Goal: Task Accomplishment & Management: Use online tool/utility

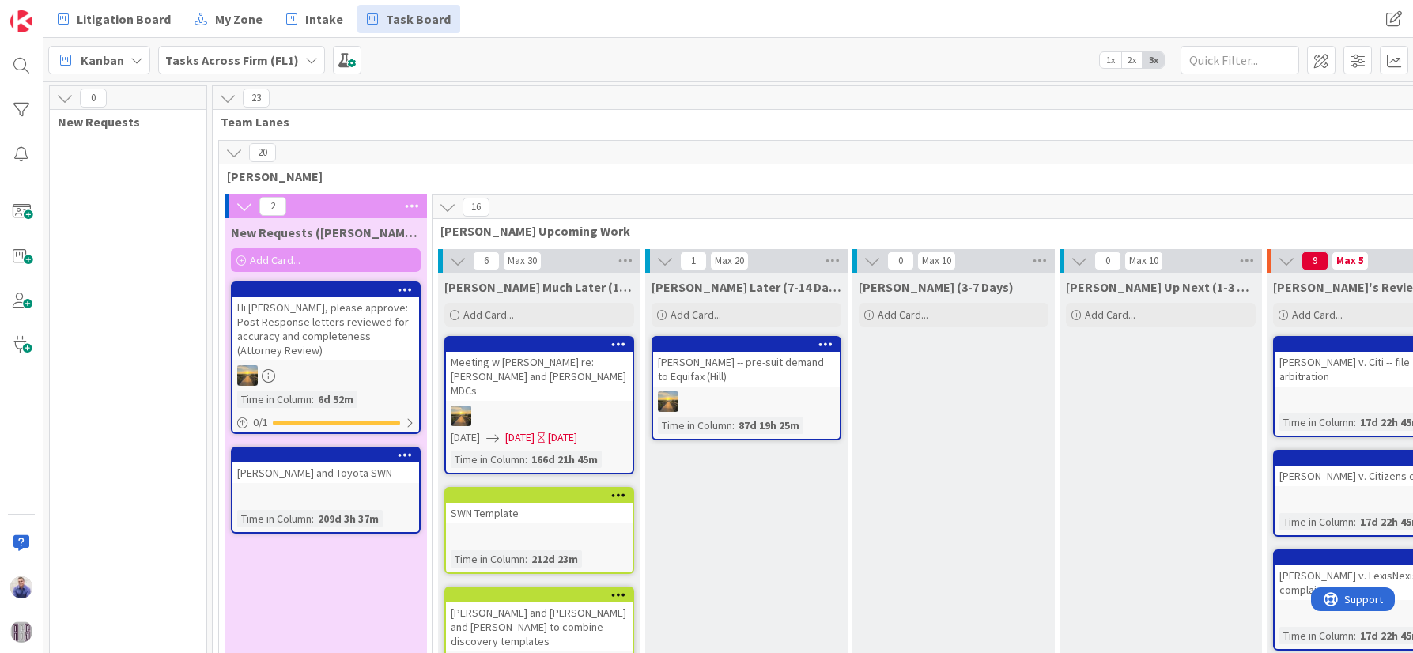
scroll to position [17, 0]
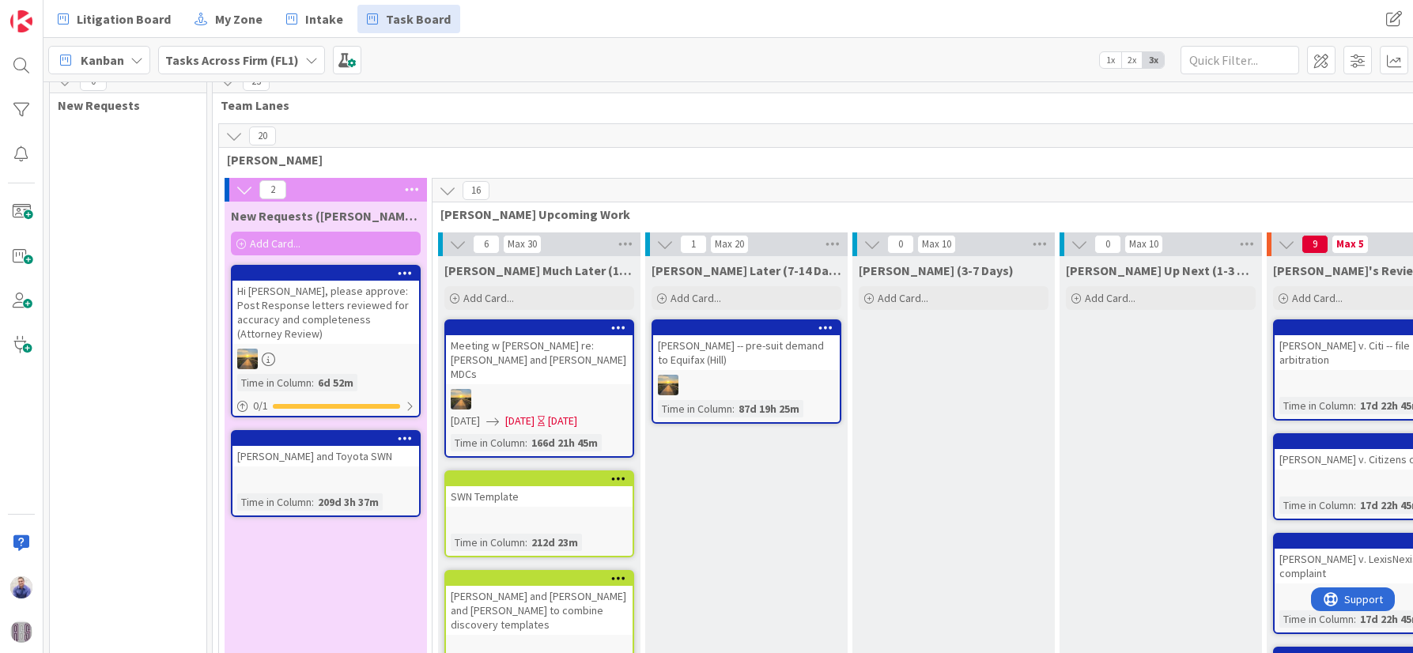
click at [215, 59] on b "Tasks Across Firm (FL1)" at bounding box center [232, 60] width 134 height 16
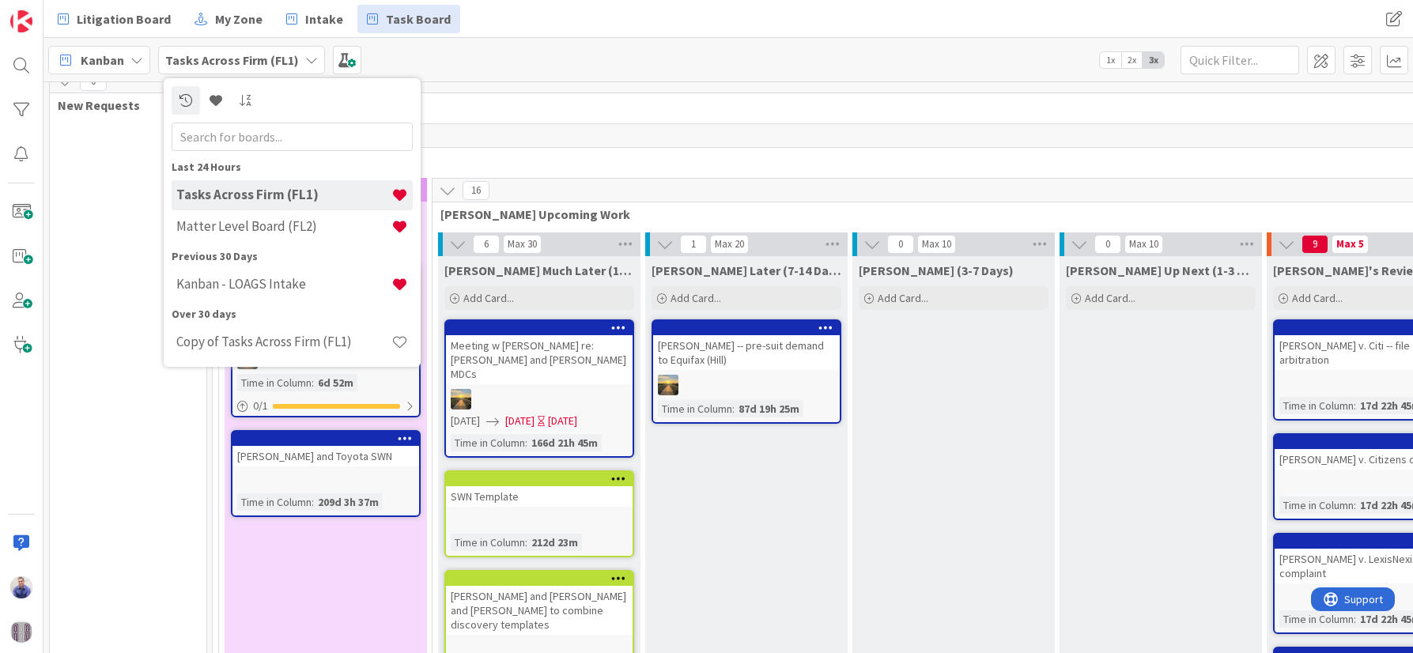
drag, startPoint x: 138, startPoint y: 470, endPoint x: 47, endPoint y: 560, distance: 126.9
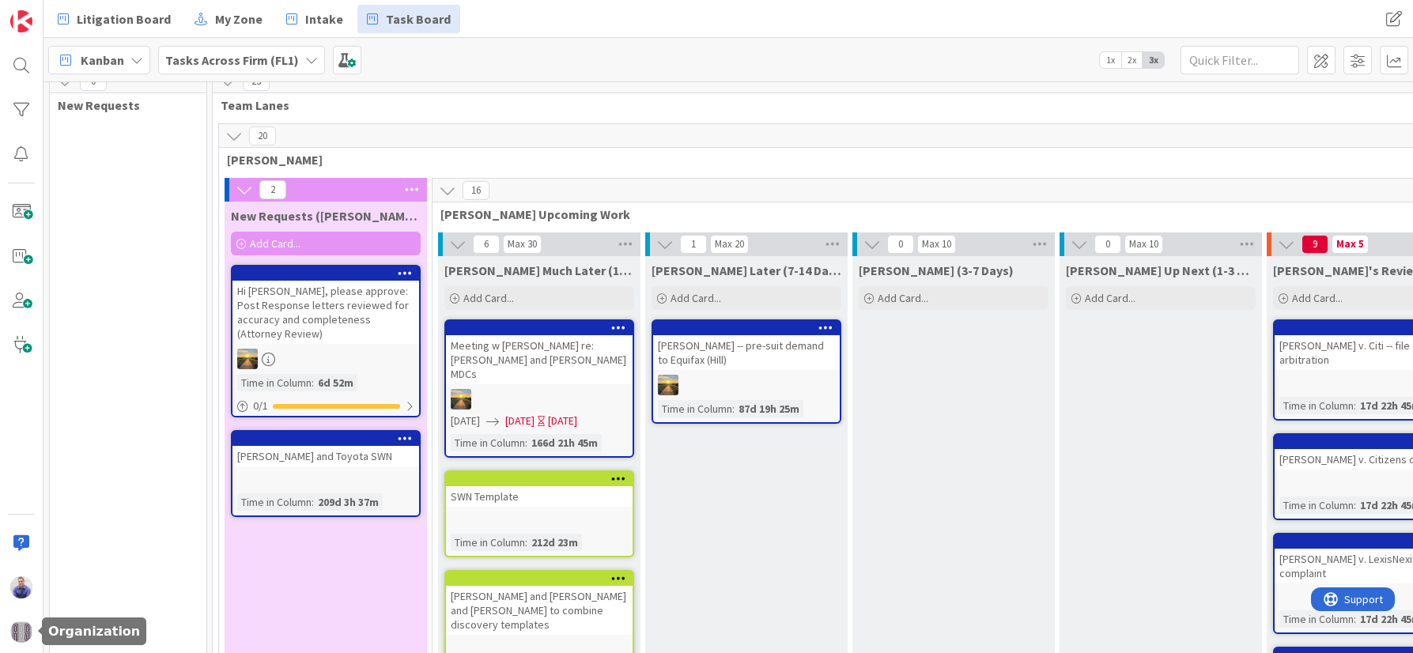
drag, startPoint x: 24, startPoint y: 632, endPoint x: 41, endPoint y: 624, distance: 19.1
click at [24, 631] on img at bounding box center [21, 632] width 22 height 22
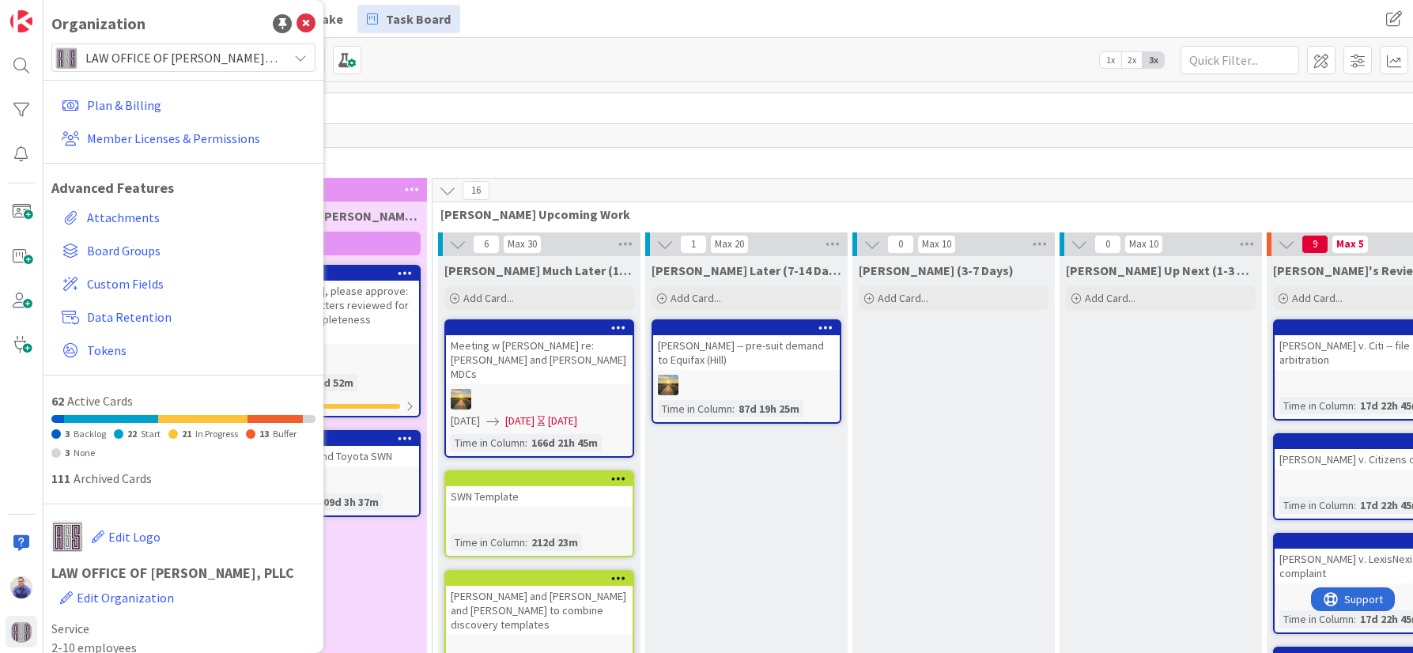
click at [194, 68] on span "LAW OFFICE OF [PERSON_NAME], PLLC" at bounding box center [182, 58] width 194 height 22
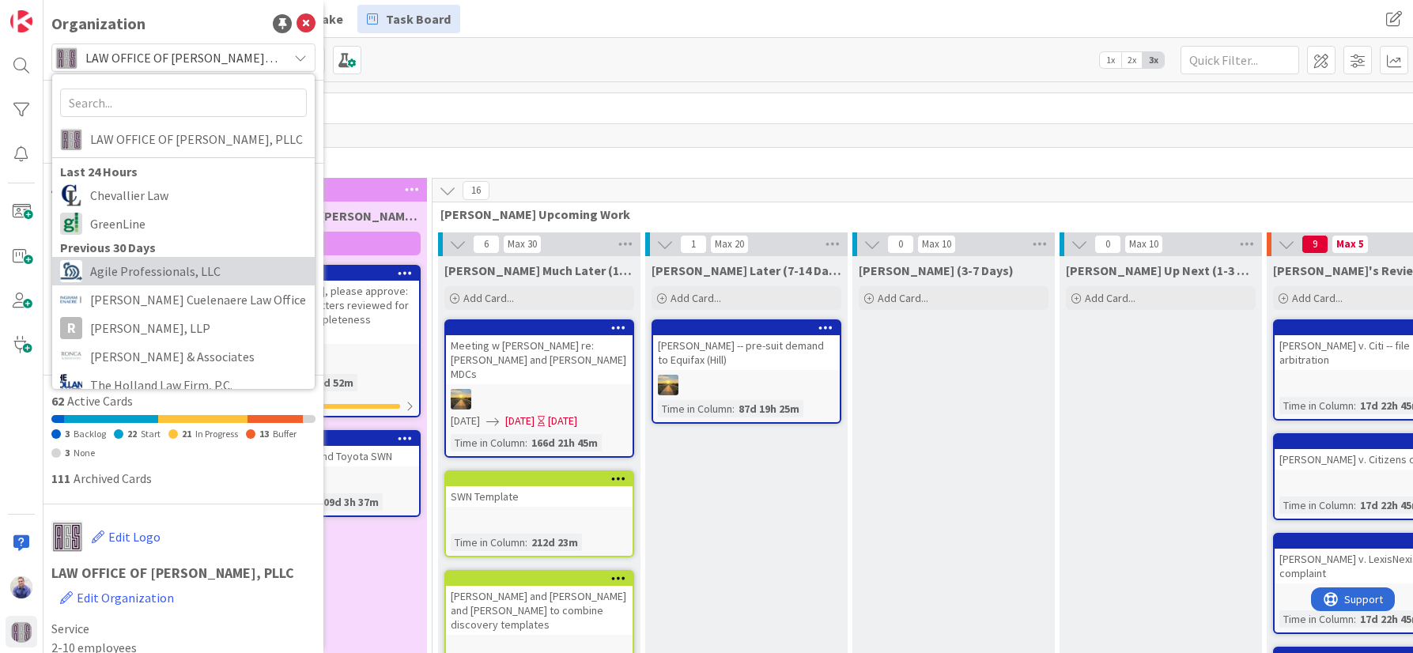
scroll to position [100, 0]
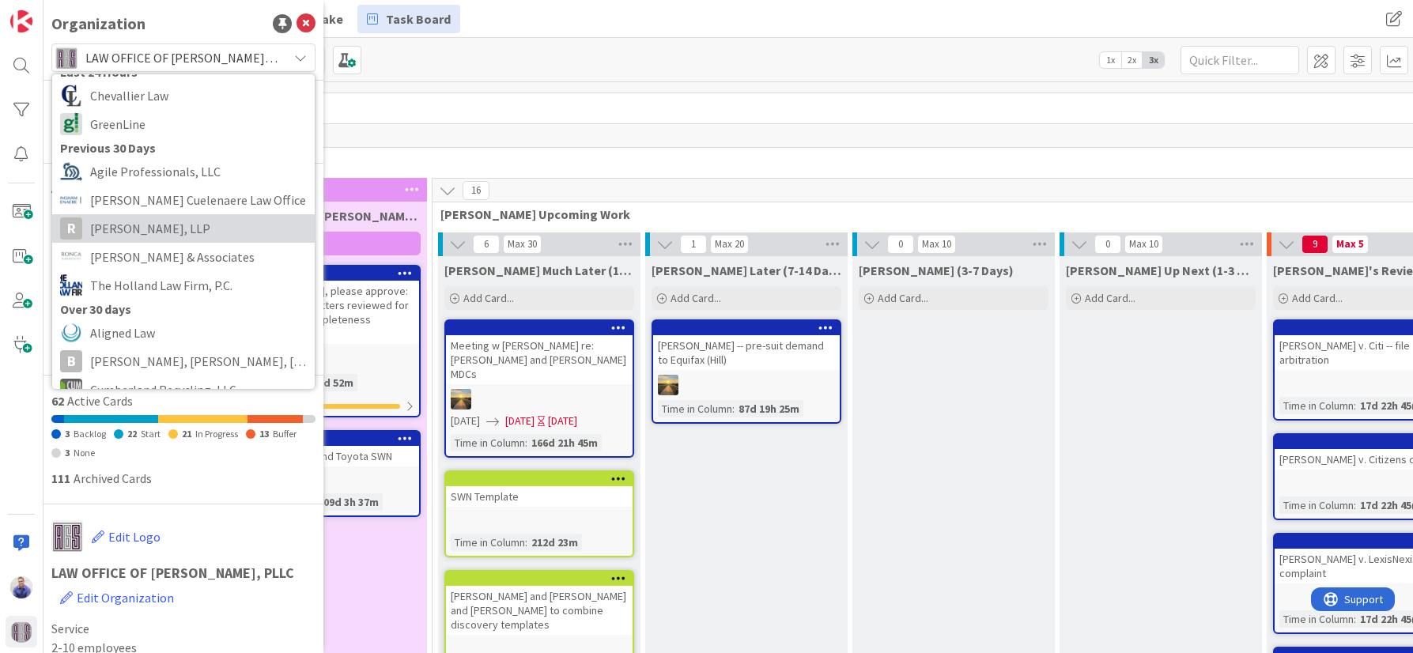
click at [168, 219] on span "[PERSON_NAME], LLP" at bounding box center [198, 229] width 217 height 24
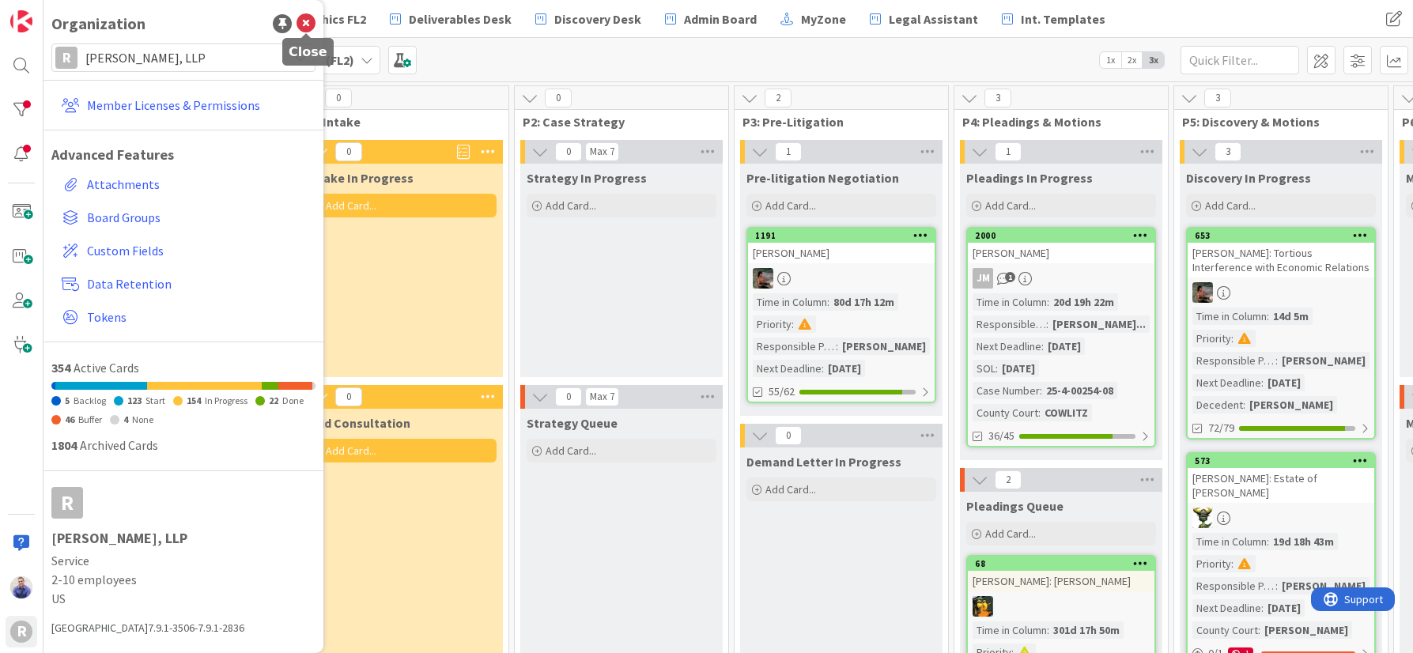
click at [303, 23] on icon at bounding box center [305, 23] width 19 height 19
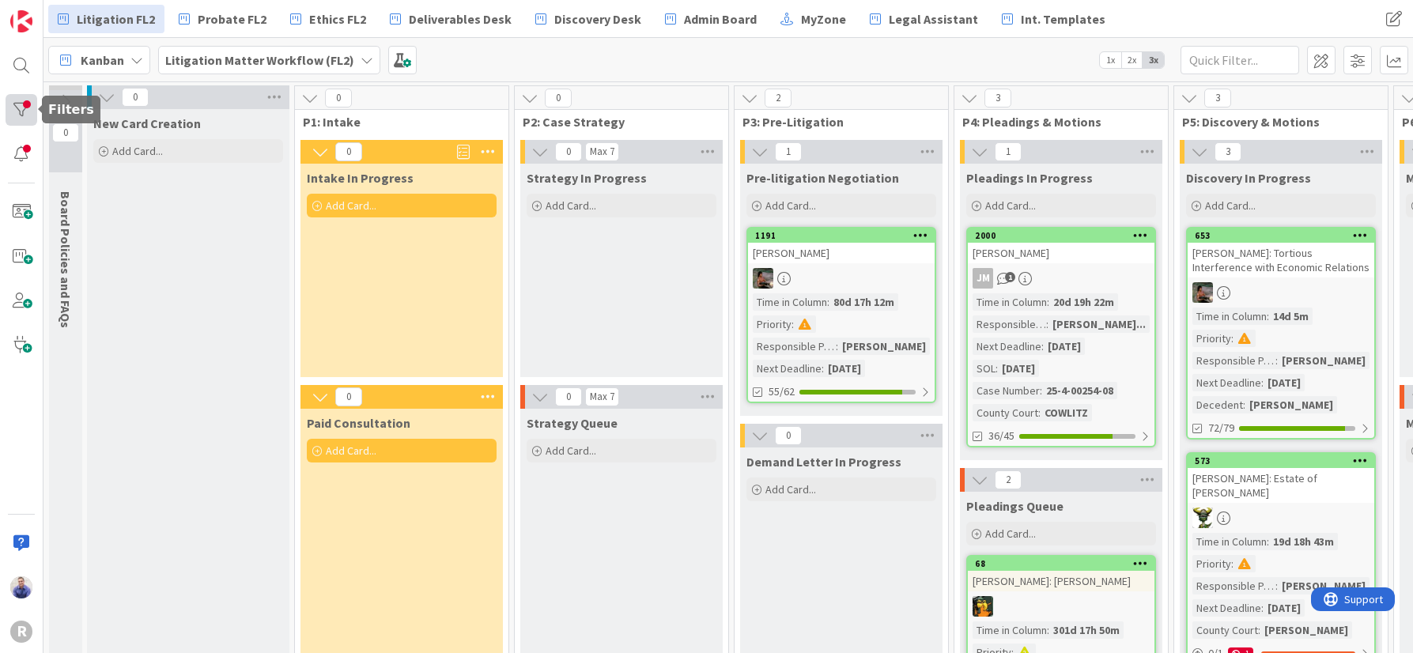
click at [31, 108] on div at bounding box center [22, 110] width 32 height 32
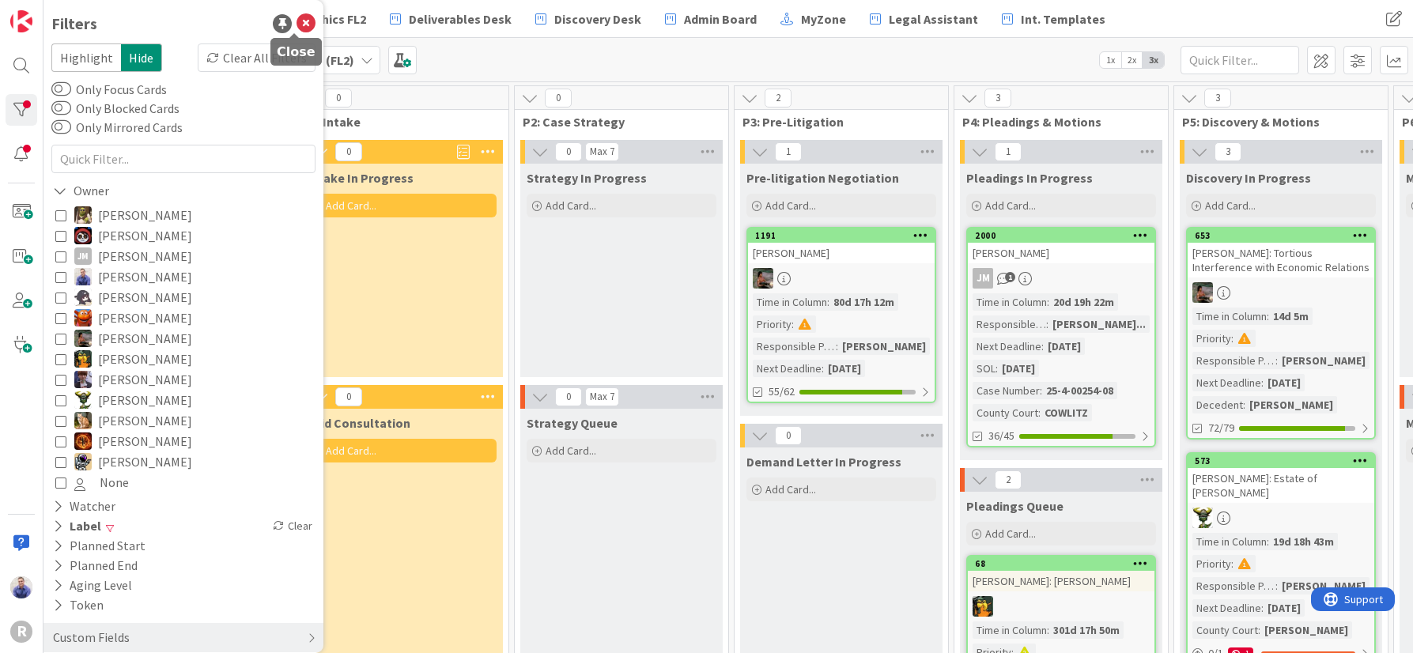
click at [296, 22] on icon at bounding box center [305, 23] width 19 height 19
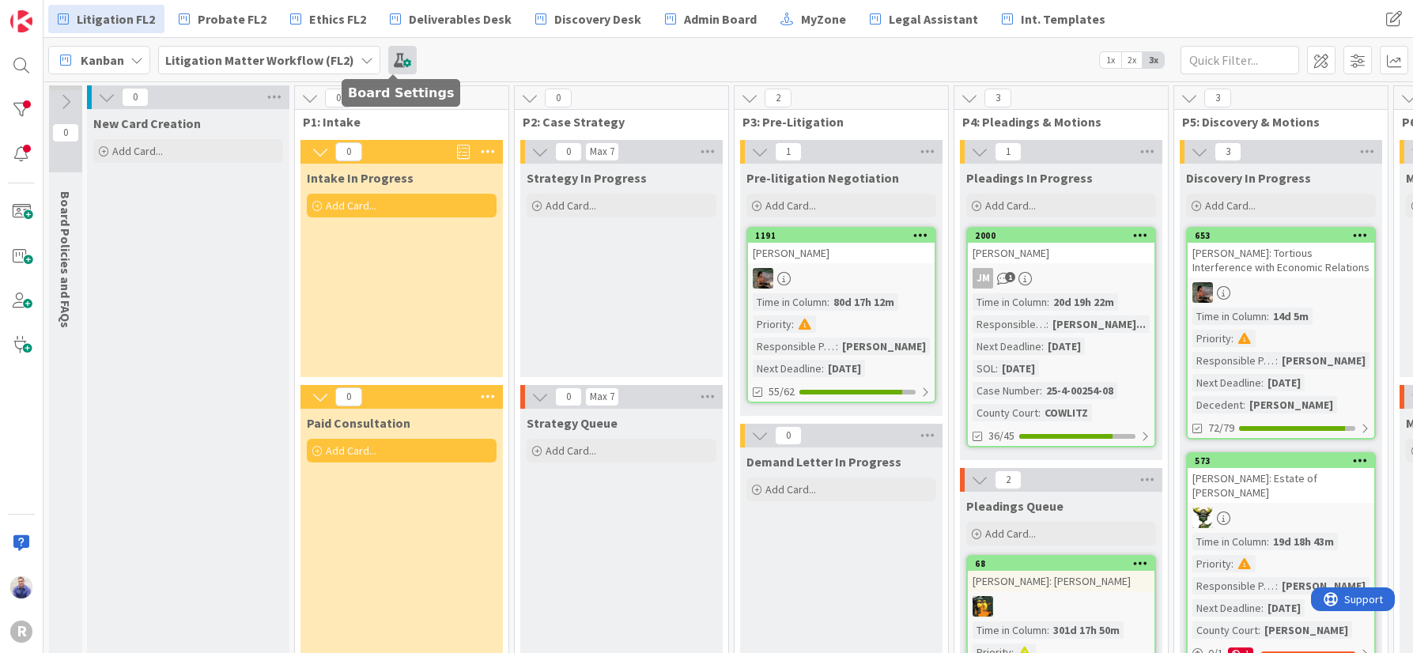
click at [391, 57] on span at bounding box center [402, 60] width 28 height 28
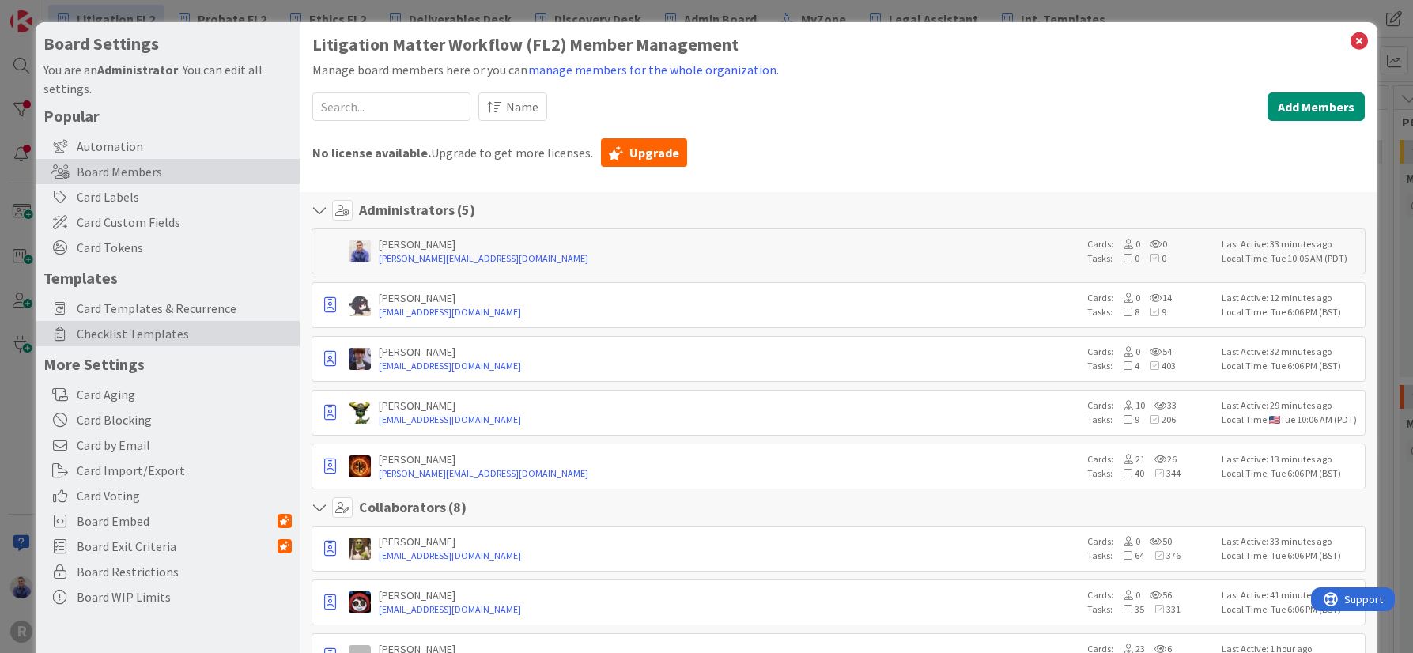
click at [163, 331] on span "Checklist Templates" at bounding box center [184, 333] width 215 height 19
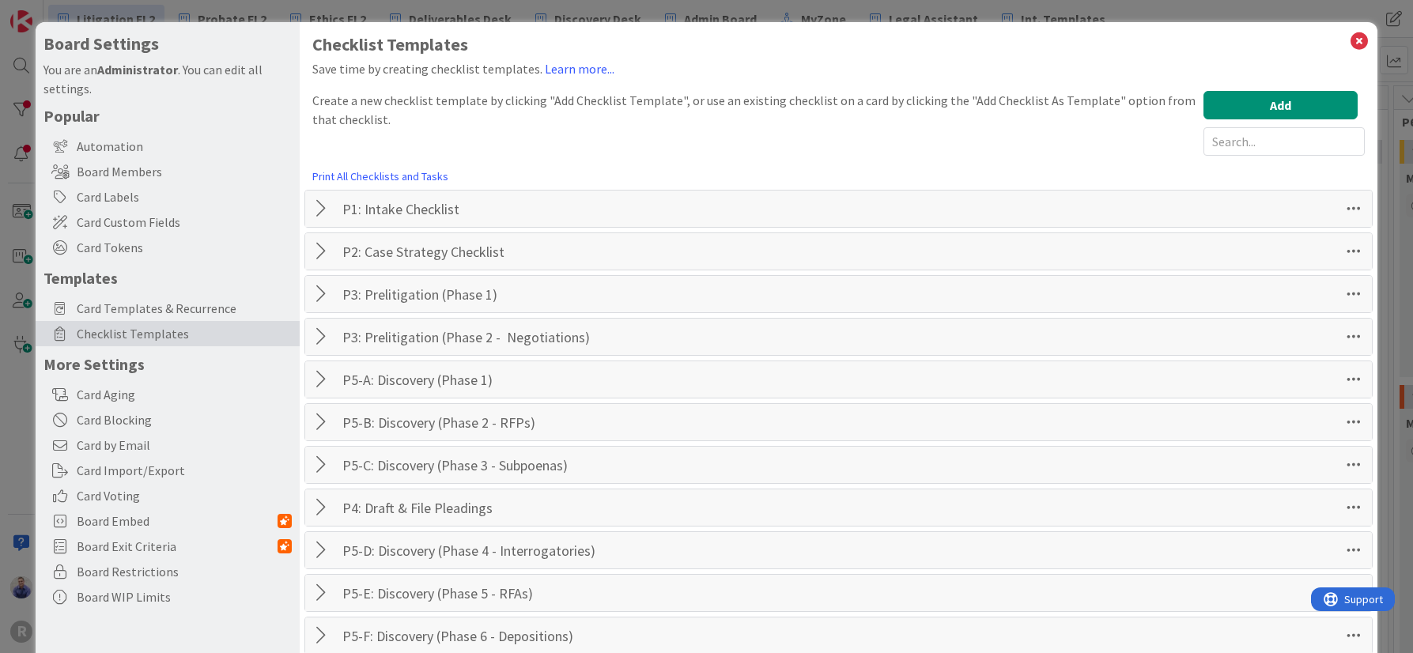
click at [323, 210] on div at bounding box center [323, 208] width 21 height 28
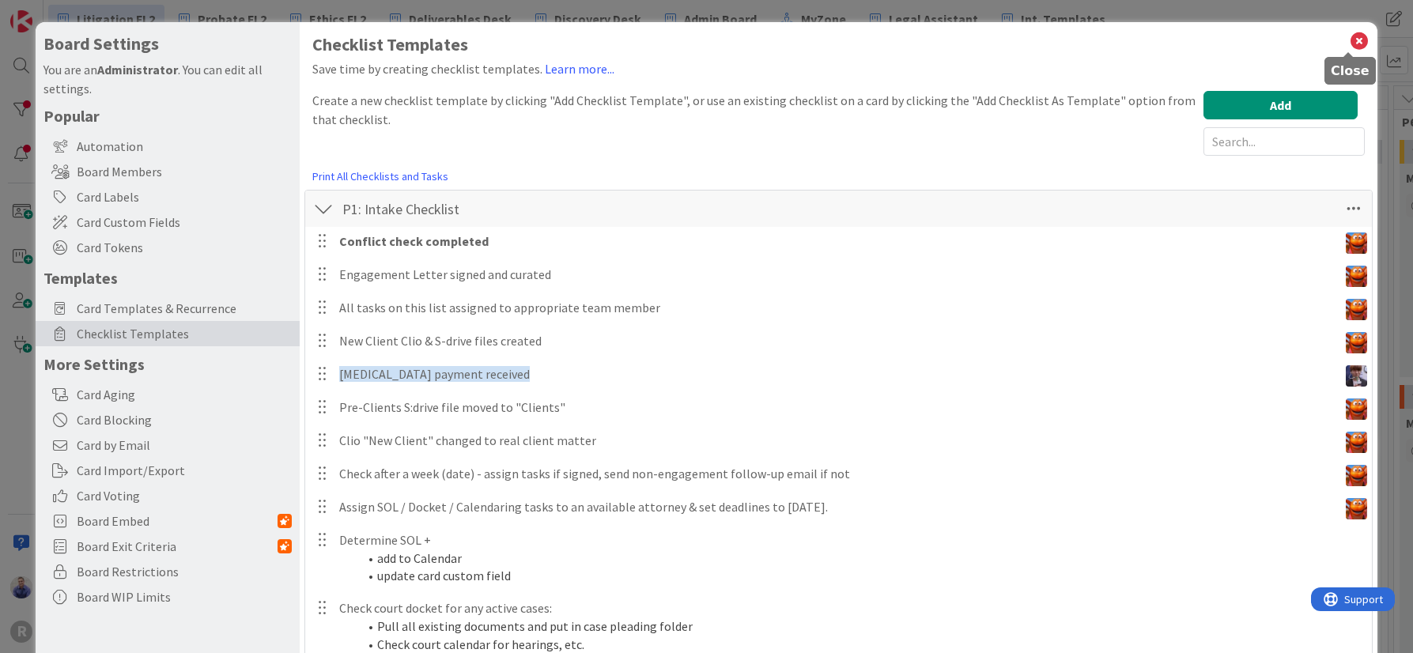
click at [1351, 38] on icon at bounding box center [1359, 41] width 21 height 22
